Goal: Check status: Check status

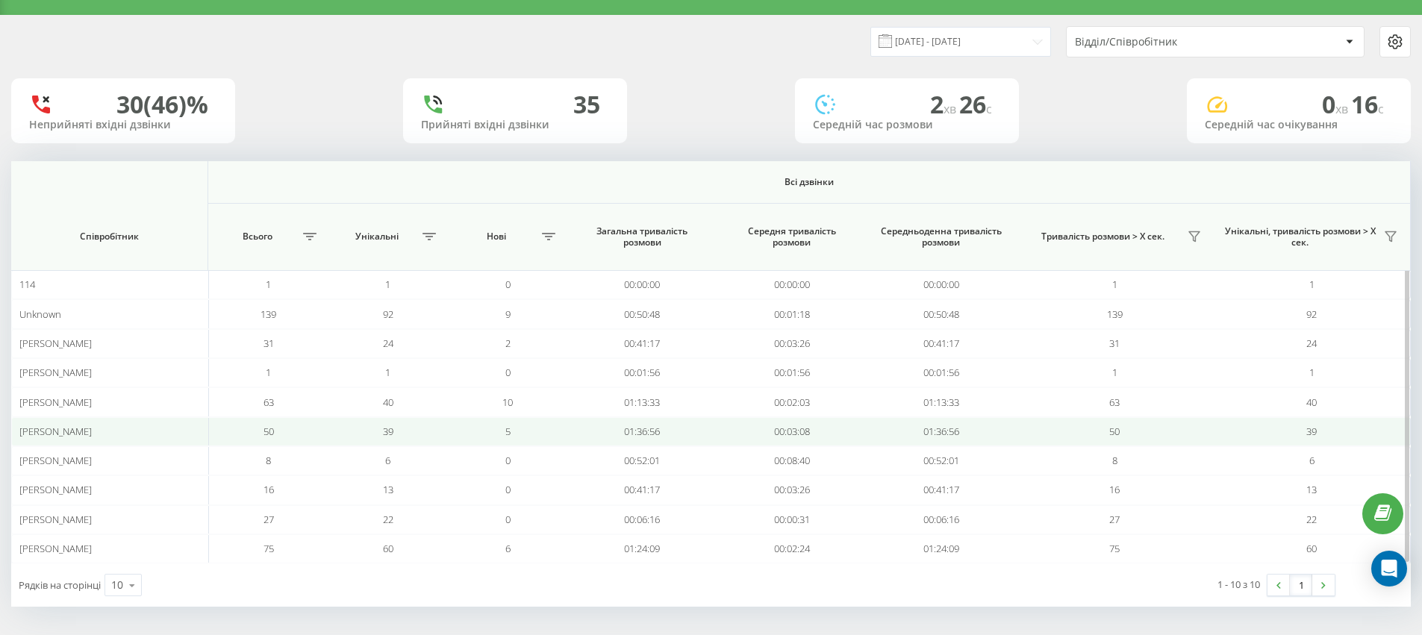
scroll to position [31, 0]
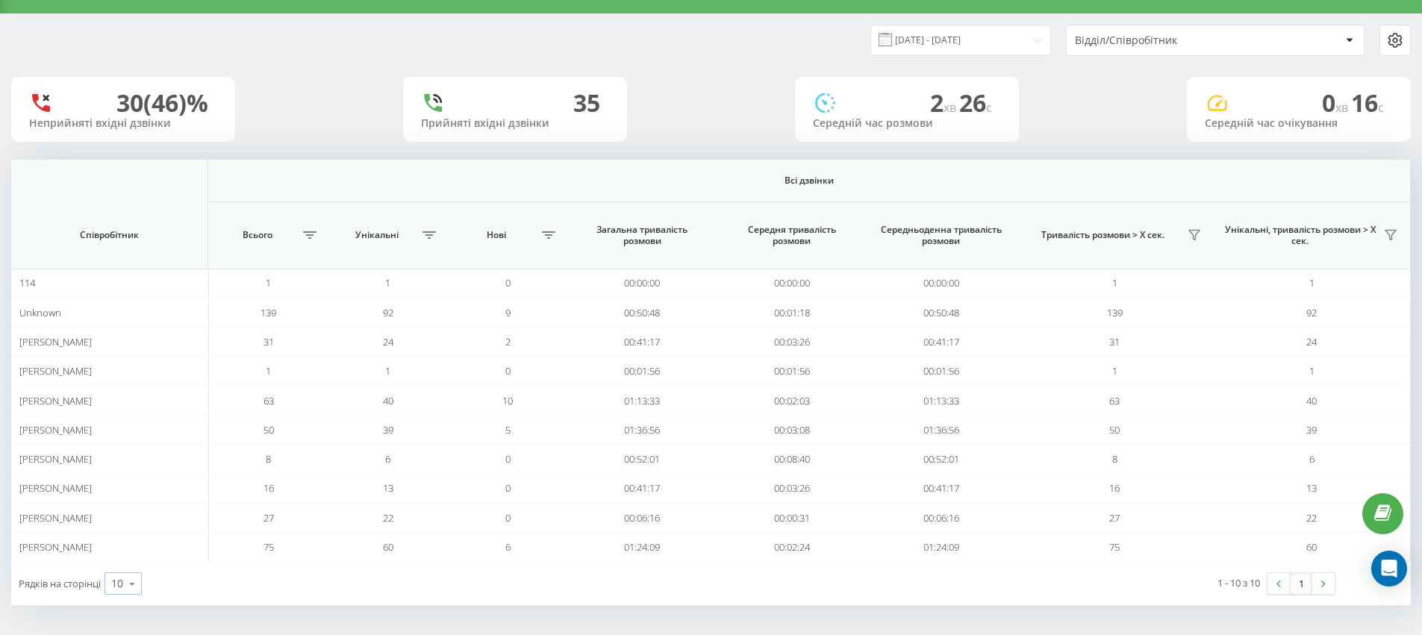
click at [126, 587] on icon at bounding box center [132, 584] width 22 height 29
click at [1321, 585] on img at bounding box center [1323, 584] width 4 height 7
click at [974, 35] on input "[DATE] - [DATE]" at bounding box center [961, 39] width 181 height 29
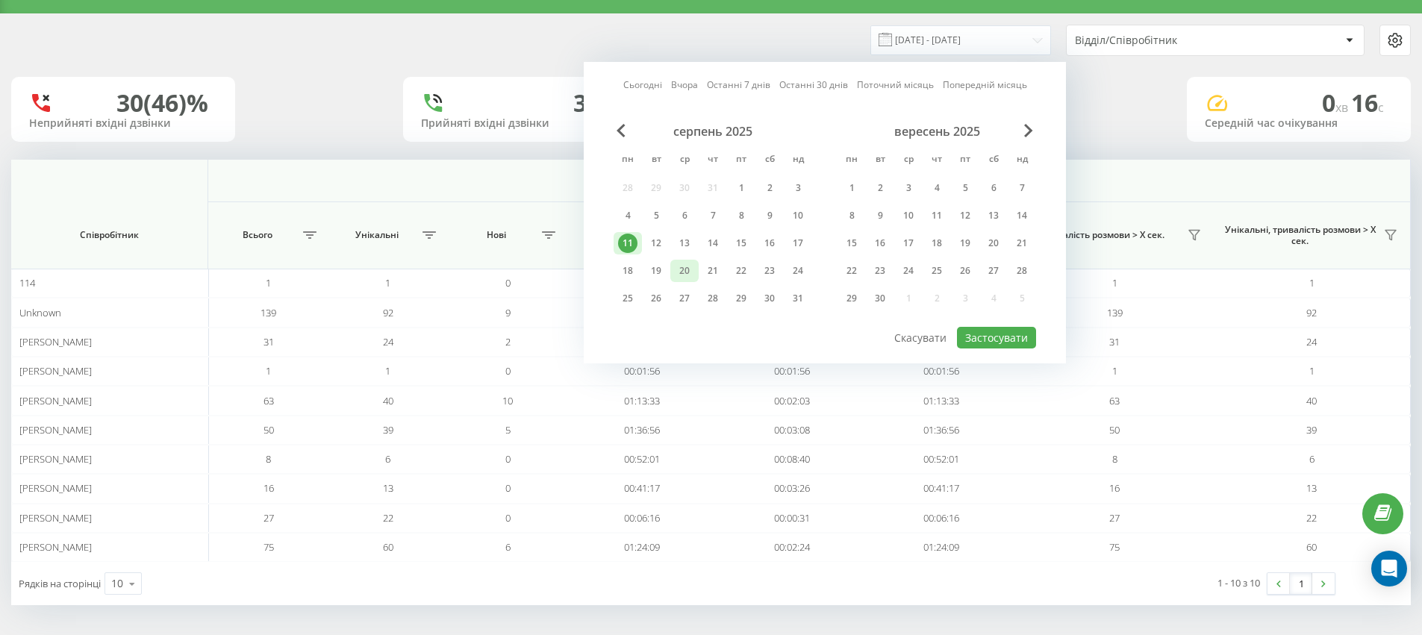
click at [691, 274] on div "20" at bounding box center [684, 270] width 19 height 19
click at [993, 345] on button "Застосувати" at bounding box center [996, 338] width 79 height 22
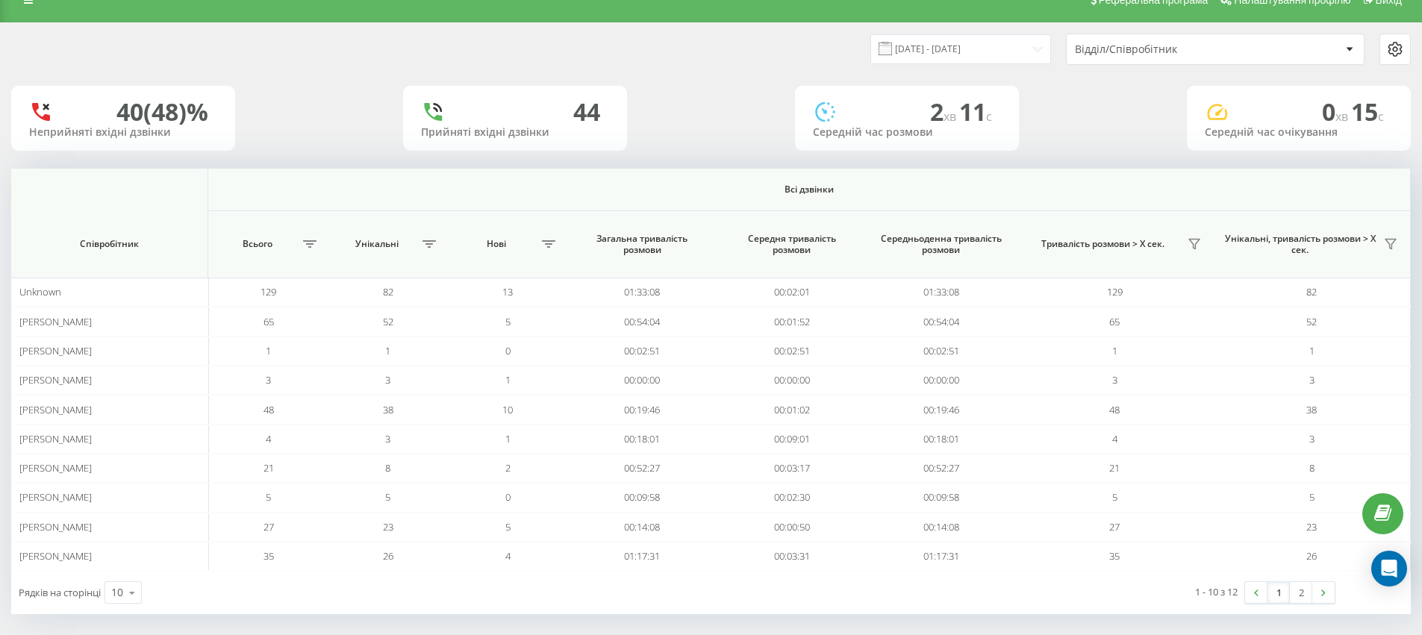
scroll to position [31, 0]
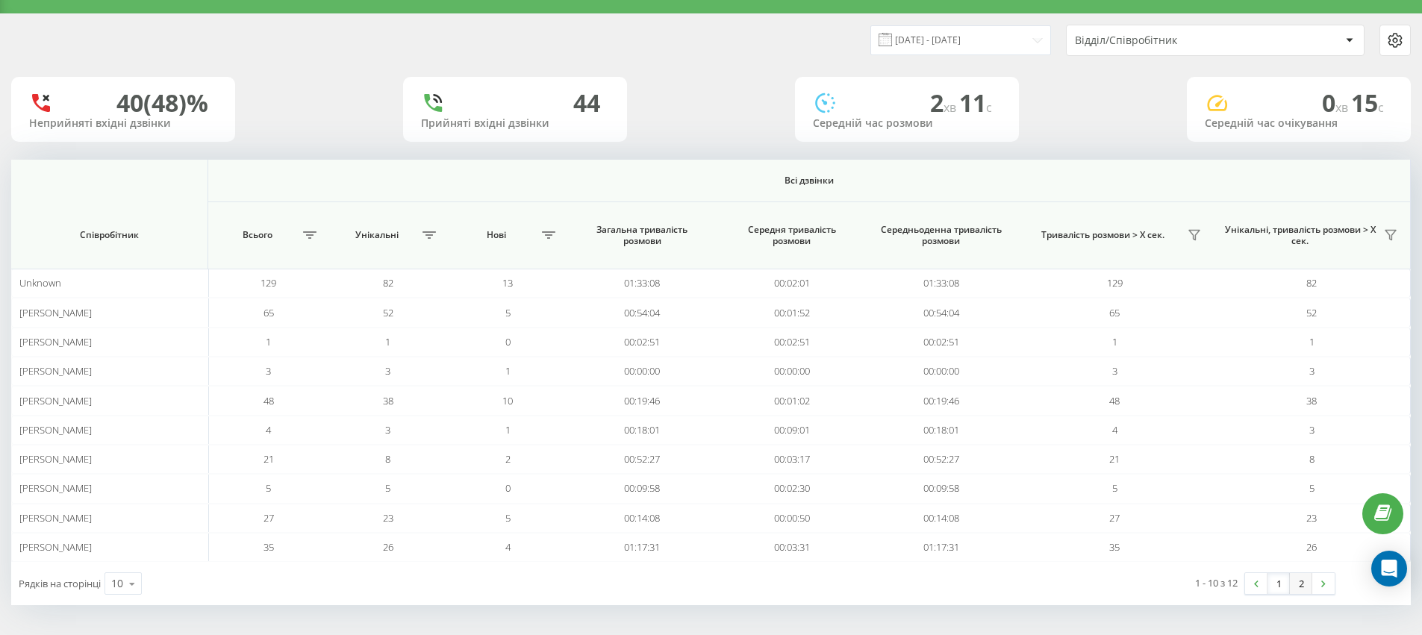
click at [1304, 589] on link "2" at bounding box center [1301, 583] width 22 height 21
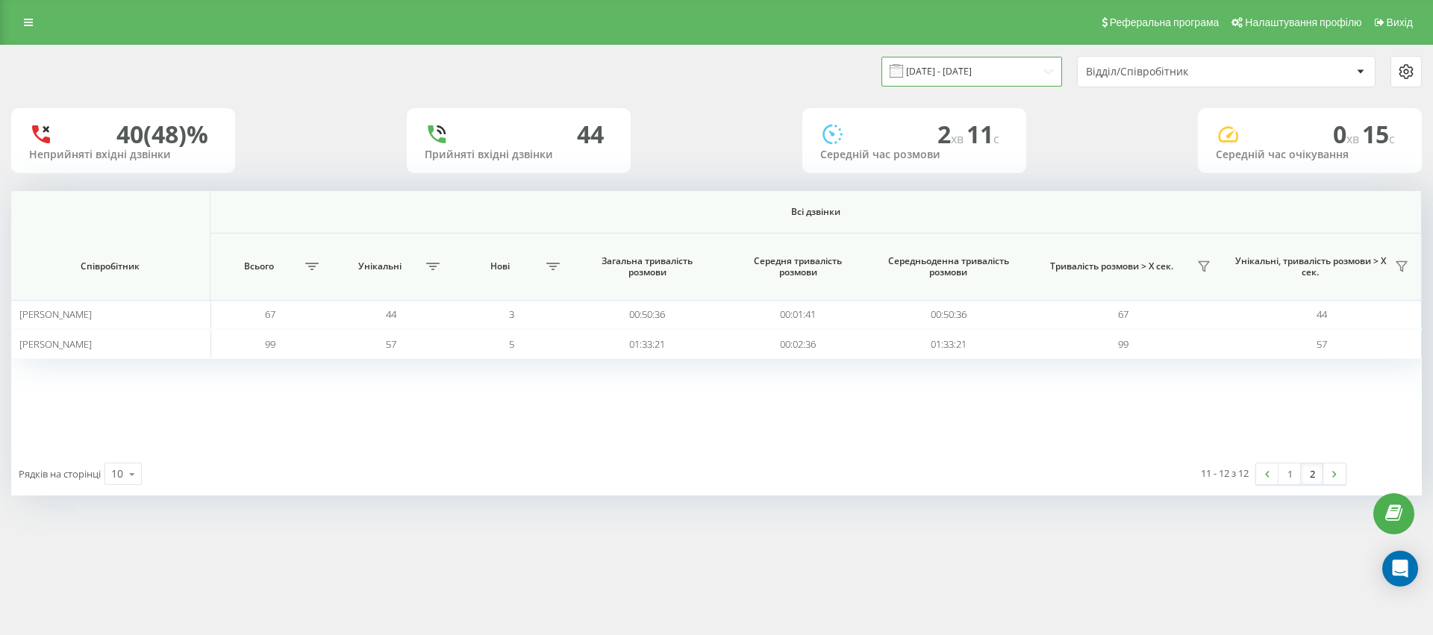
click at [1036, 71] on input "[DATE] - [DATE]" at bounding box center [972, 71] width 181 height 29
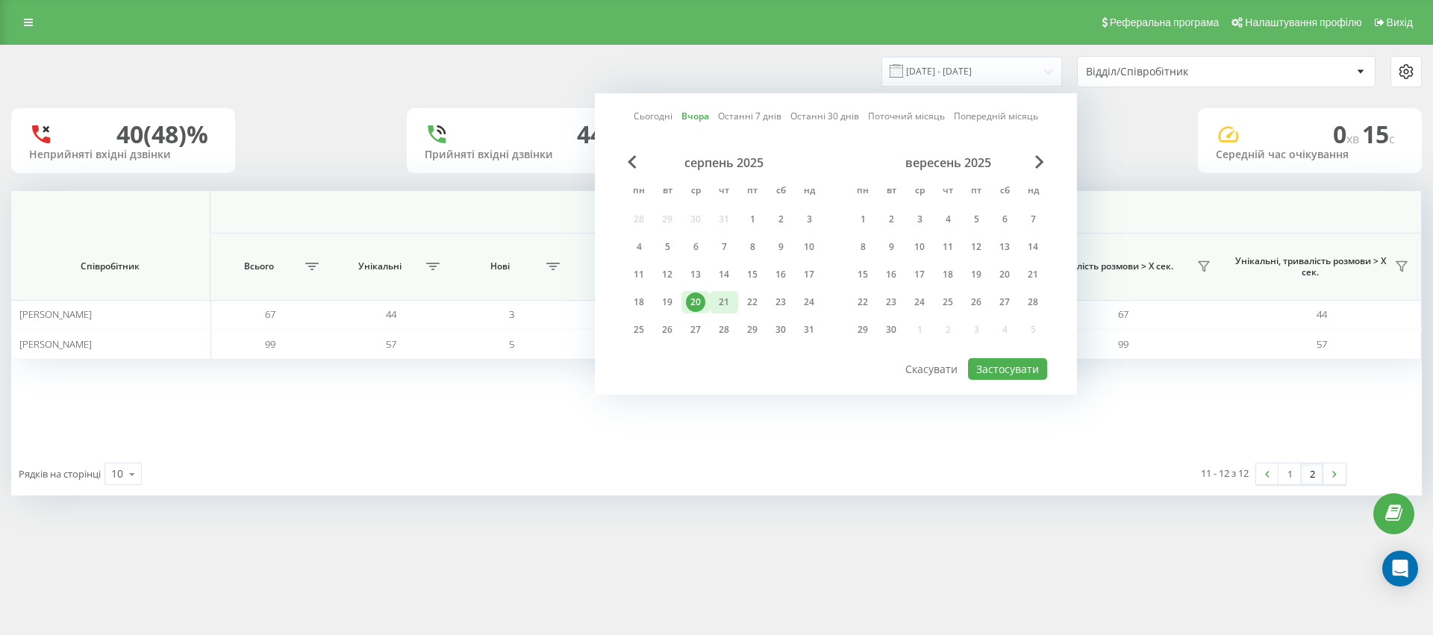
click at [728, 301] on div "21" at bounding box center [723, 302] width 19 height 19
click at [998, 374] on button "Застосувати" at bounding box center [1007, 369] width 79 height 22
type input "[DATE] - [DATE]"
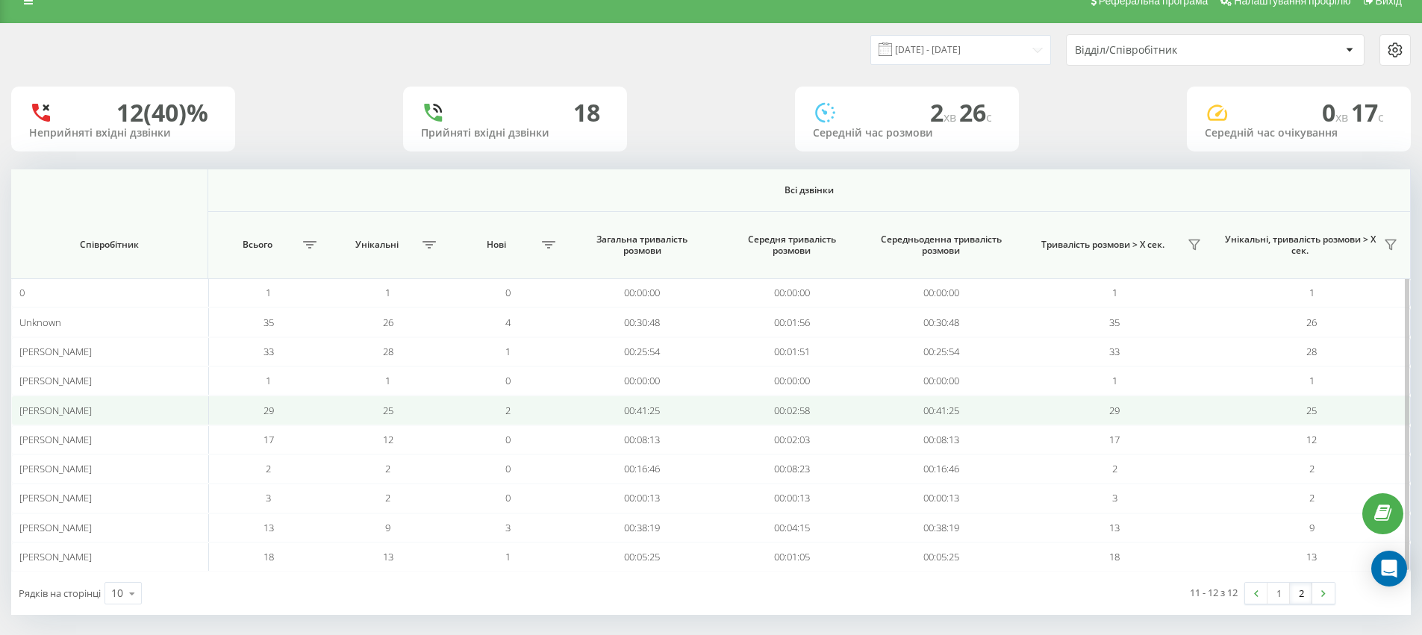
scroll to position [31, 0]
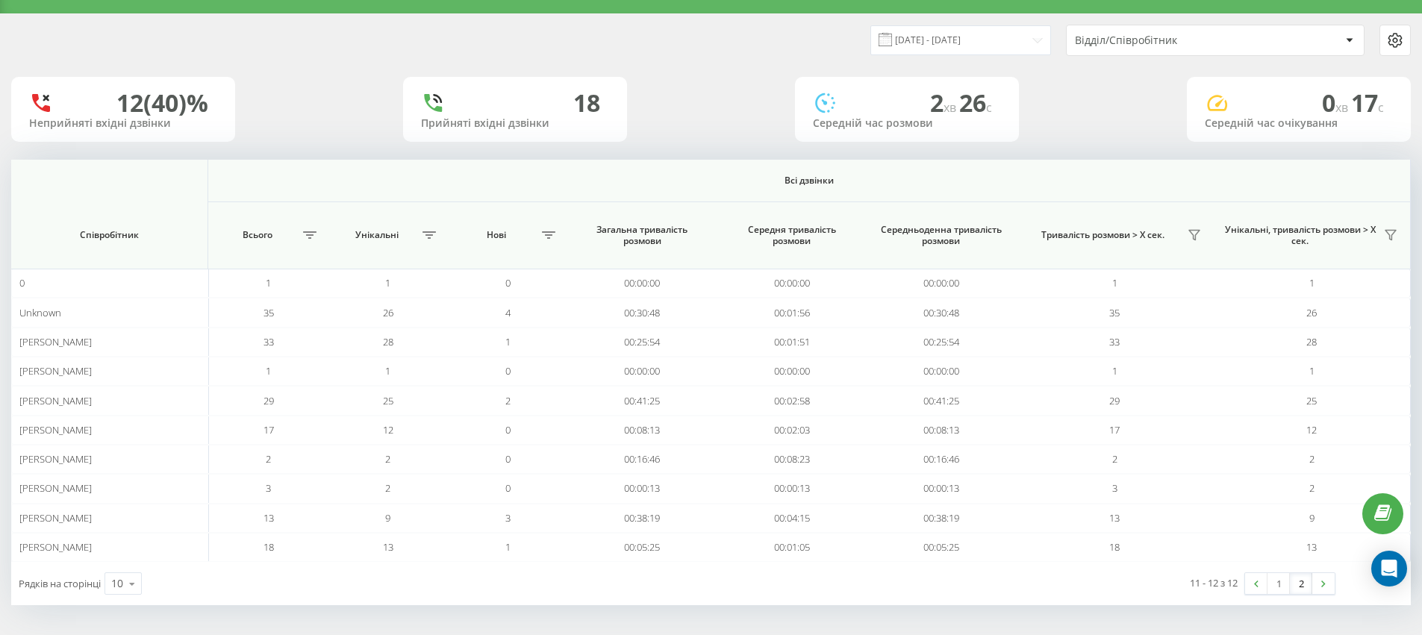
click at [1224, 42] on div "Відділ/Співробітник" at bounding box center [1164, 40] width 178 height 13
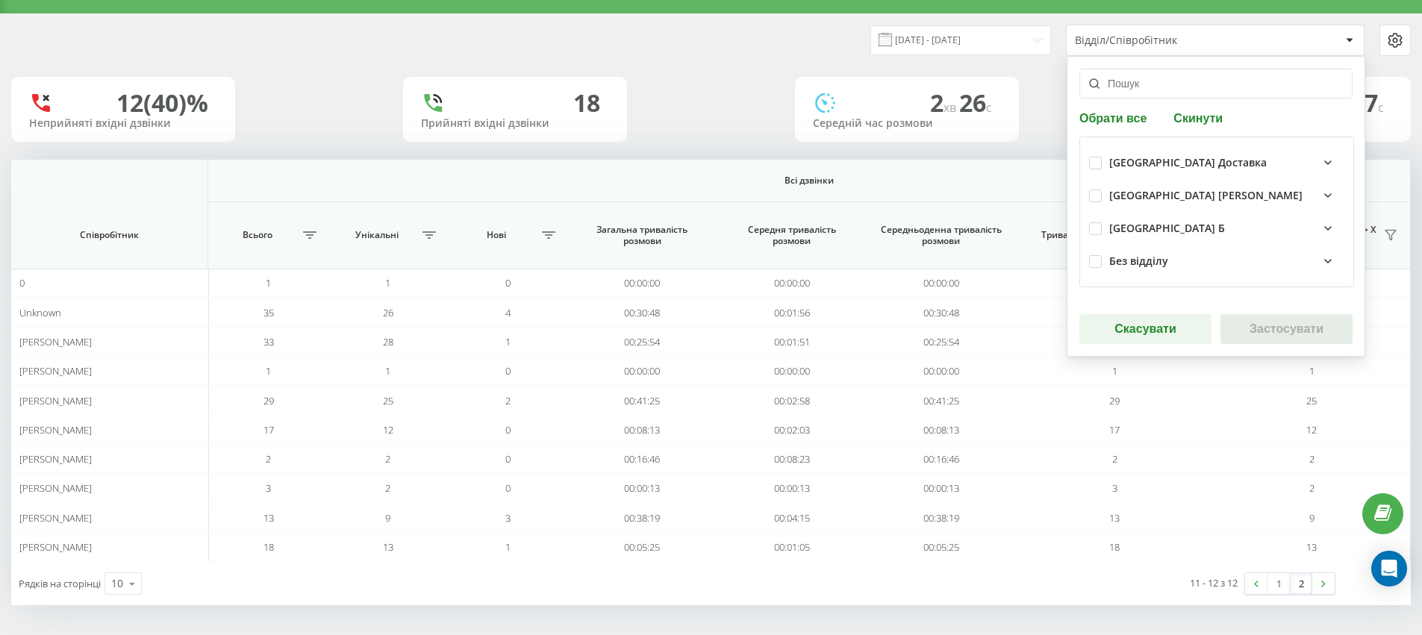
click at [1280, 231] on div "[GEOGRAPHIC_DATA] Б" at bounding box center [1226, 229] width 235 height 18
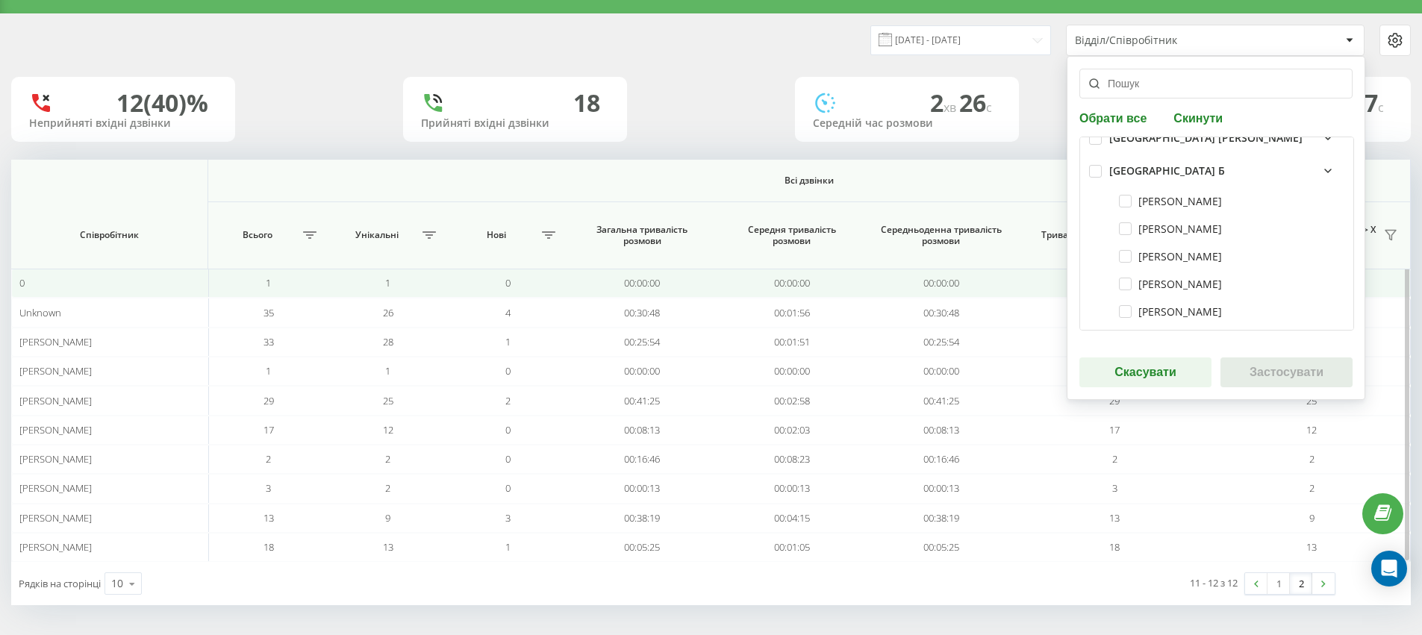
scroll to position [95, 0]
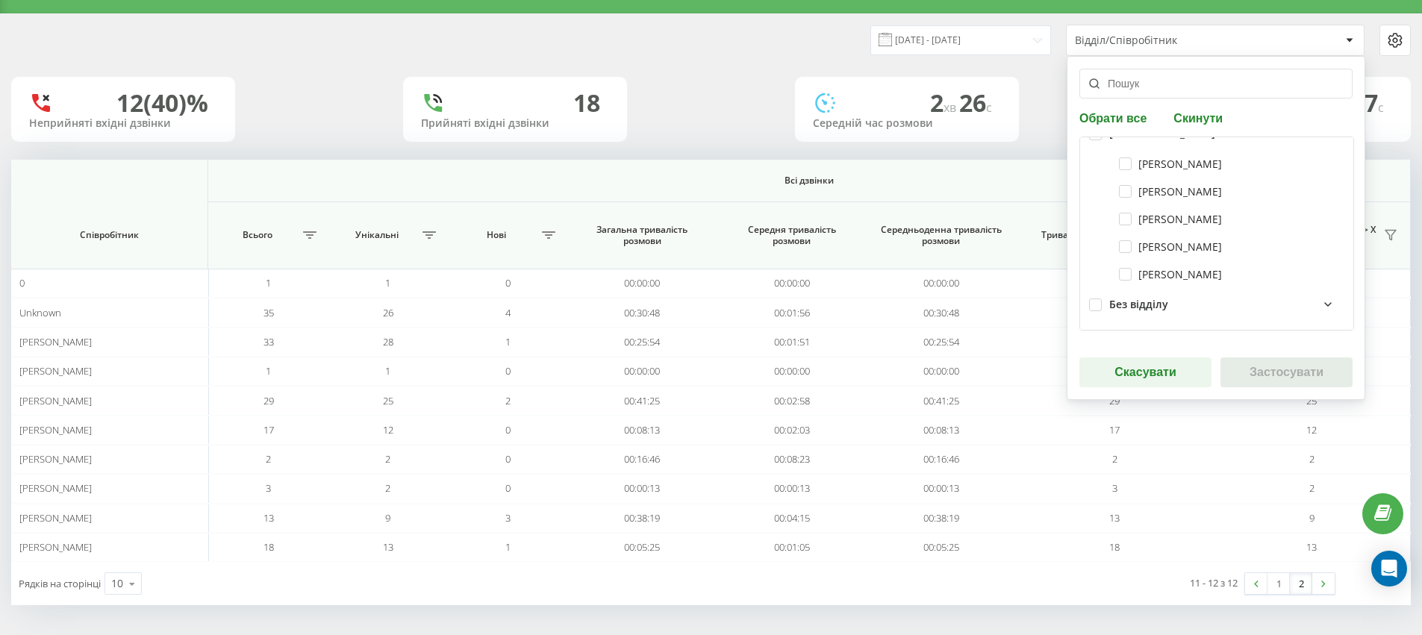
click at [663, 598] on div "Рядків на сторінці 10 10 25 50 100" at bounding box center [361, 583] width 700 height 43
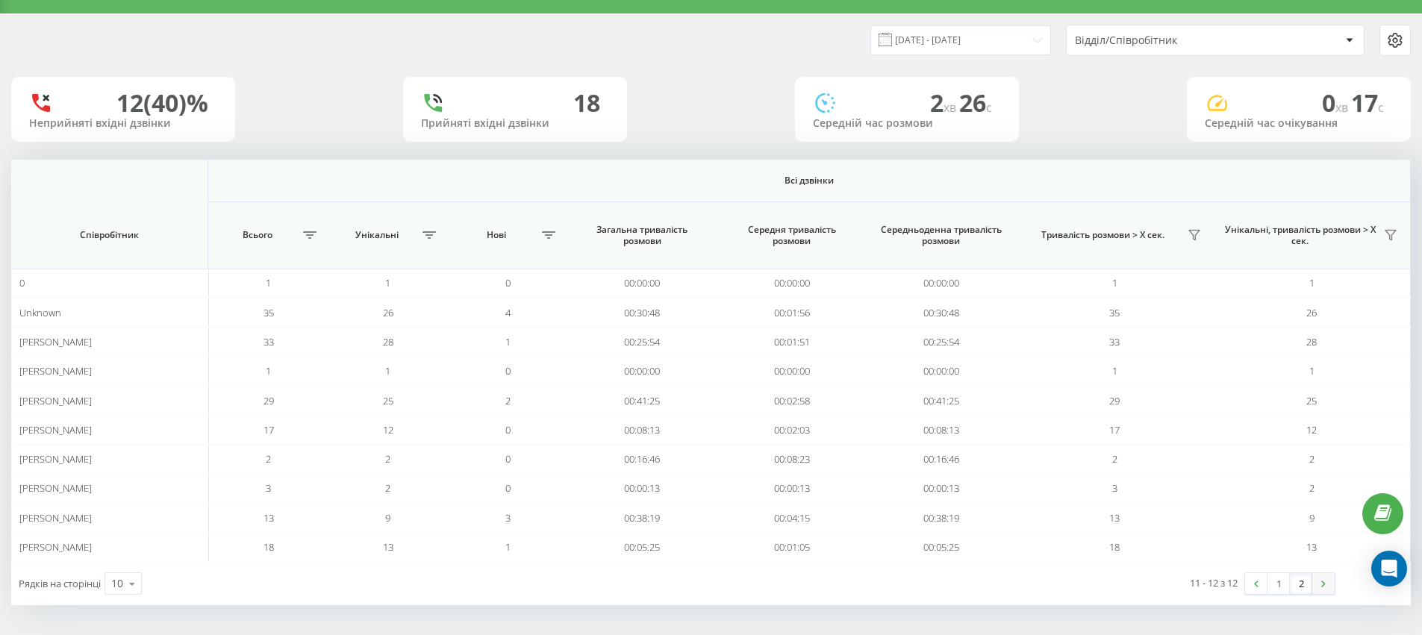
click at [1317, 583] on link at bounding box center [1324, 583] width 22 height 21
click at [1310, 585] on link "2" at bounding box center [1301, 583] width 22 height 21
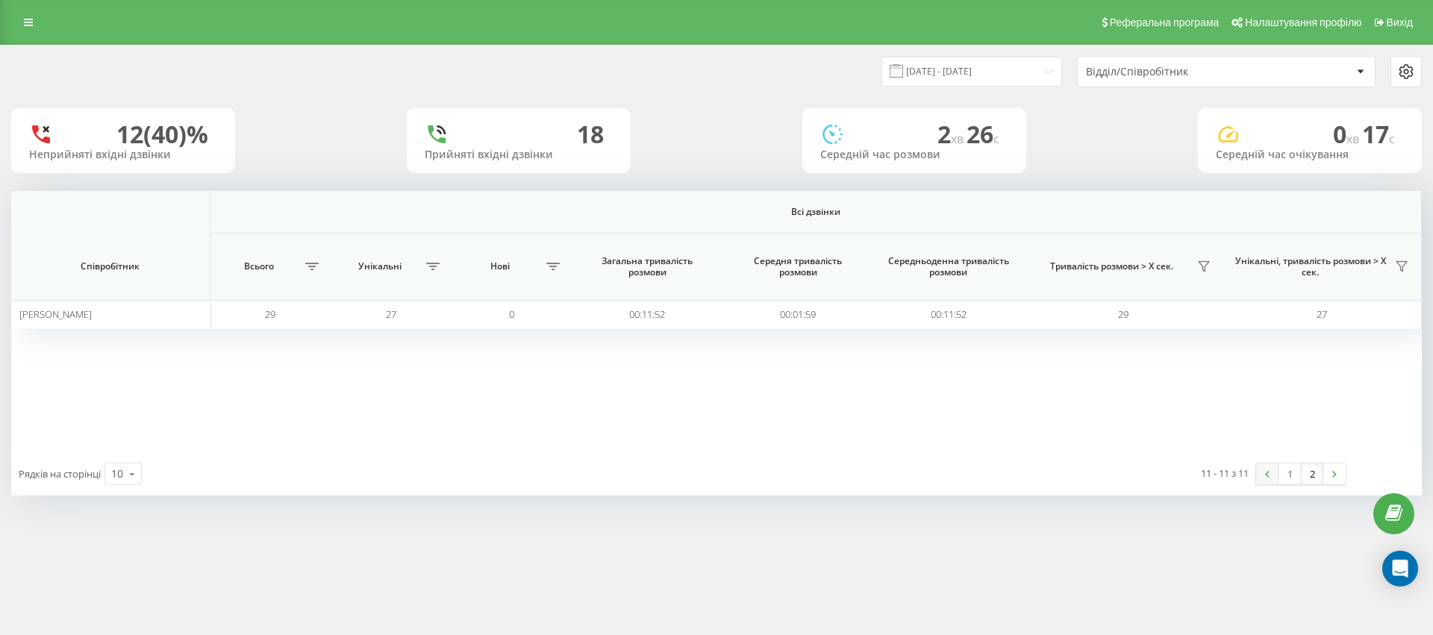
click at [1262, 476] on link at bounding box center [1268, 474] width 22 height 21
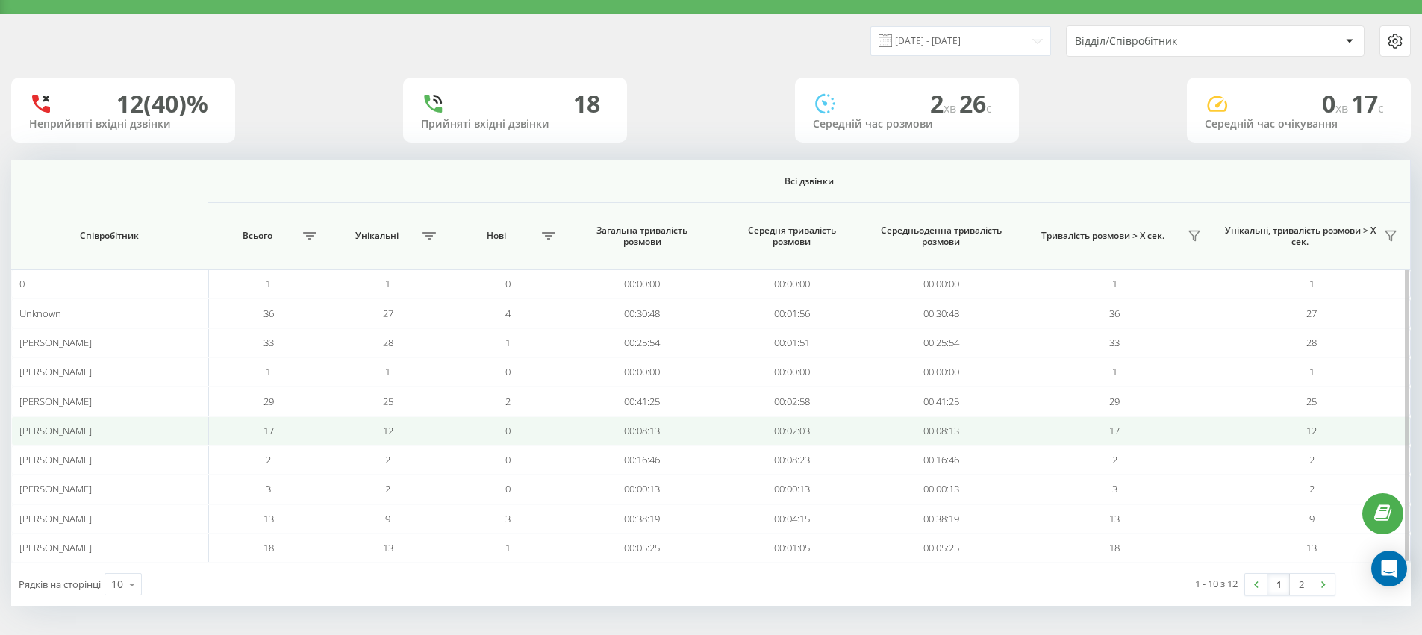
scroll to position [31, 0]
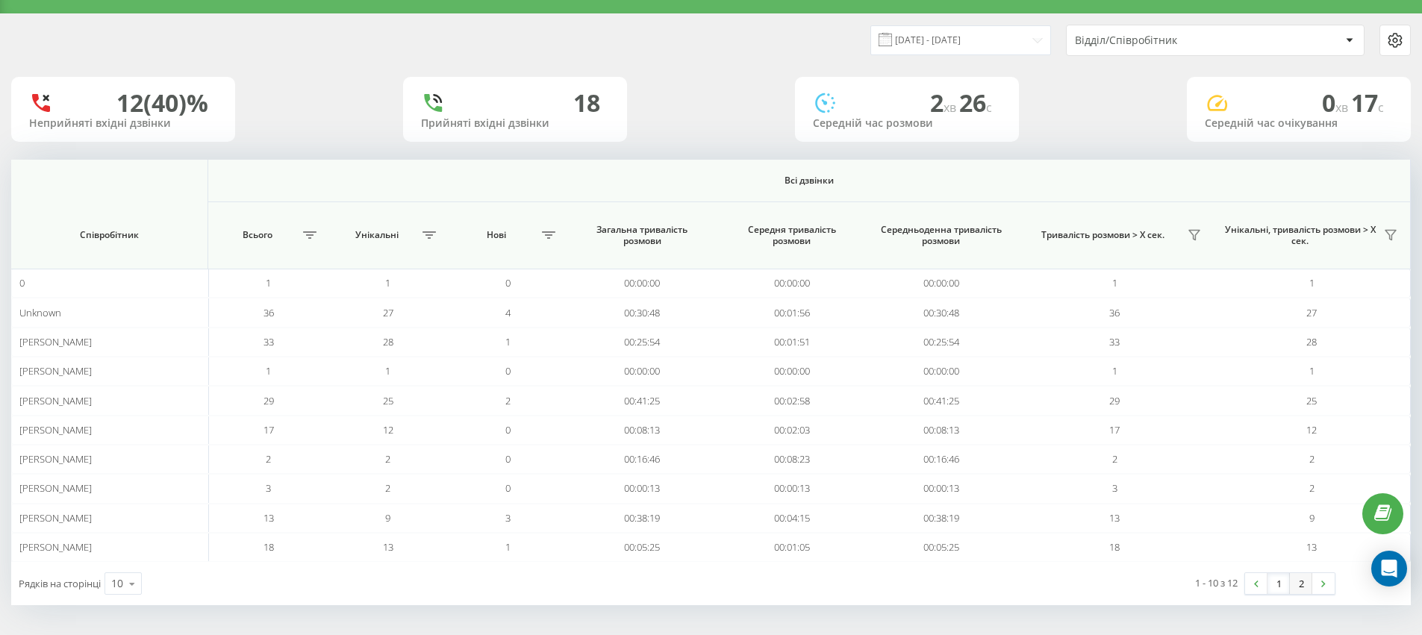
click at [1305, 585] on link "2" at bounding box center [1301, 583] width 22 height 21
